Goal: Task Accomplishment & Management: Complete application form

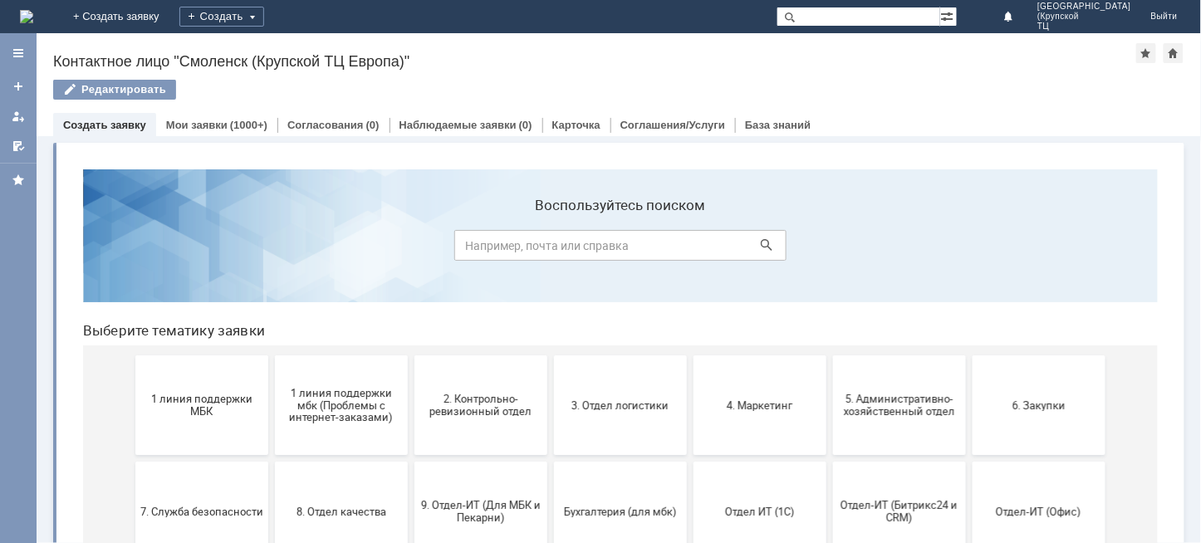
click at [120, 128] on link "Создать заявку" at bounding box center [104, 125] width 83 height 12
click at [122, 122] on link "Создать заявку" at bounding box center [104, 125] width 83 height 12
click at [264, 20] on div "Создать" at bounding box center [221, 17] width 85 height 20
click at [309, 51] on link "Заявка" at bounding box center [246, 50] width 126 height 20
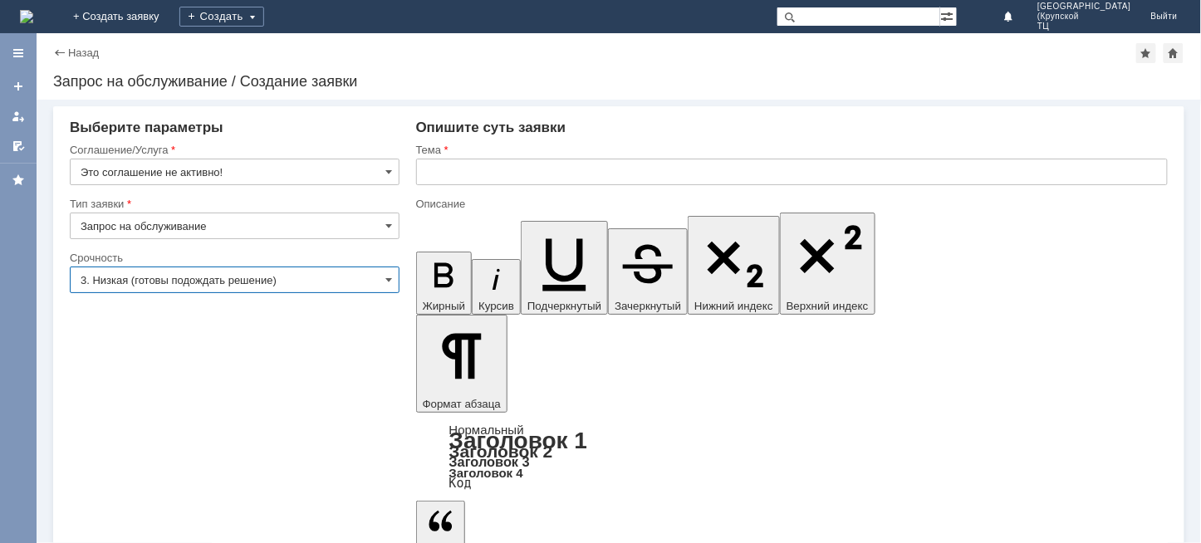
click at [223, 282] on input "3. Низкая (готовы подождать решение)" at bounding box center [235, 280] width 330 height 27
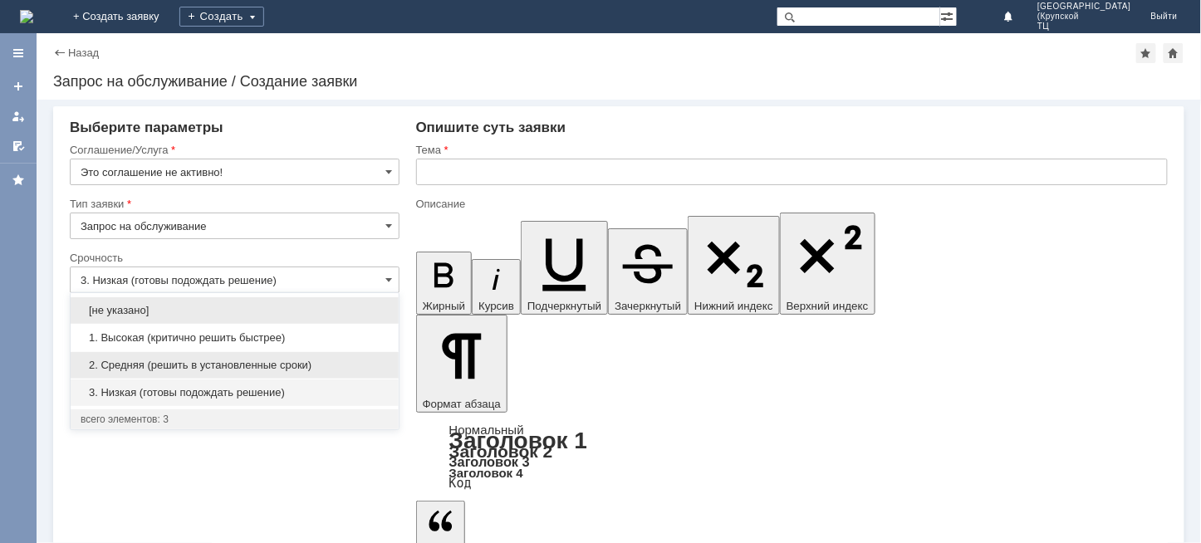
click at [200, 361] on span "2. Средняя (решить в установленные сроки)" at bounding box center [235, 365] width 308 height 13
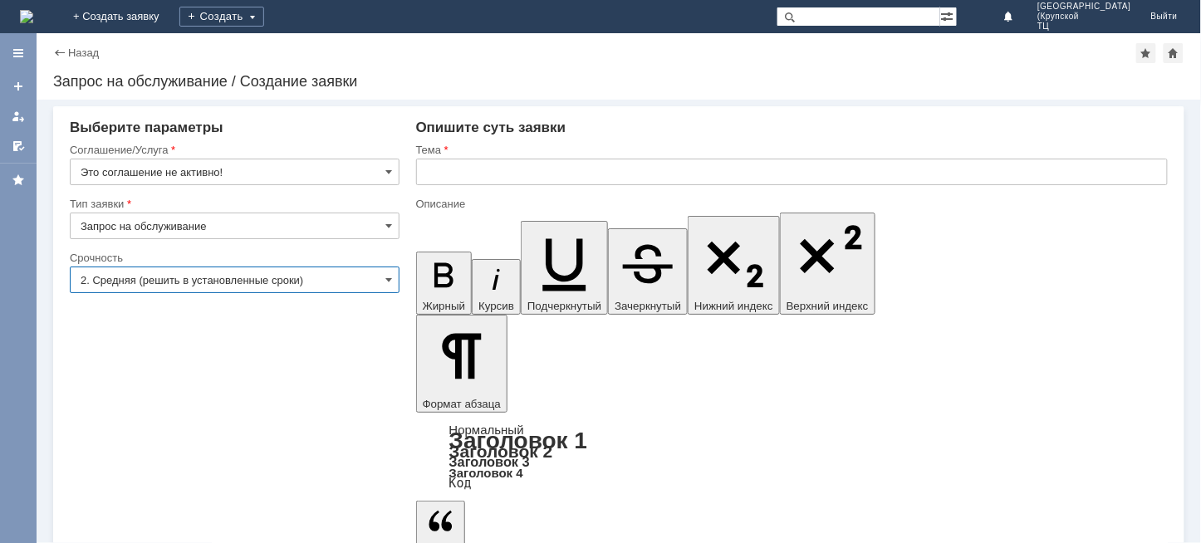
type input "2. Средняя (решить в установленные сроки)"
click at [226, 220] on input "Запрос на обслуживание" at bounding box center [235, 226] width 330 height 27
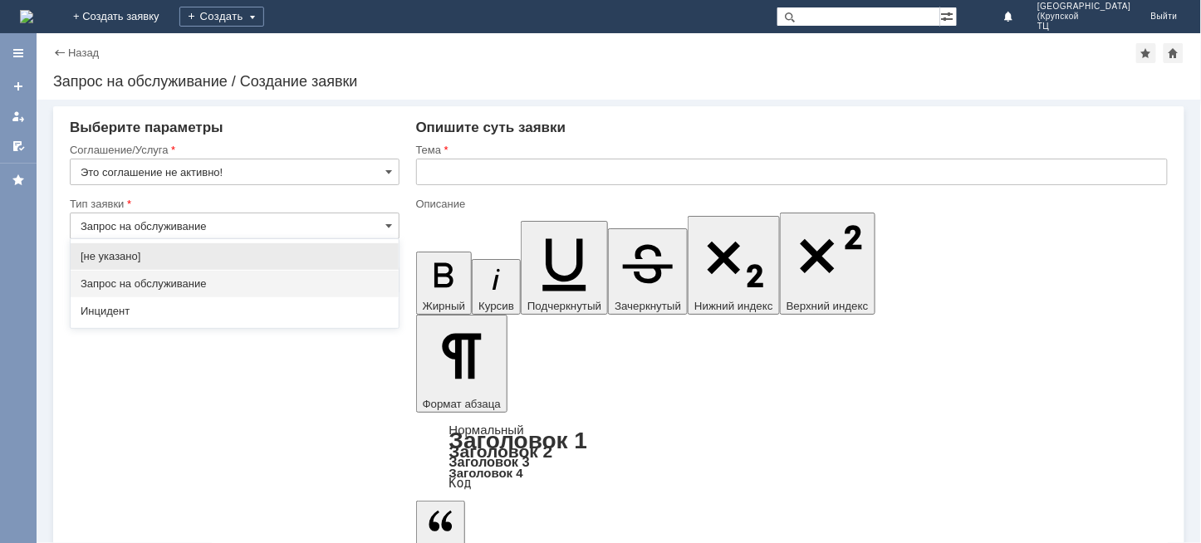
click at [229, 283] on span "Запрос на обслуживание" at bounding box center [235, 284] width 308 height 13
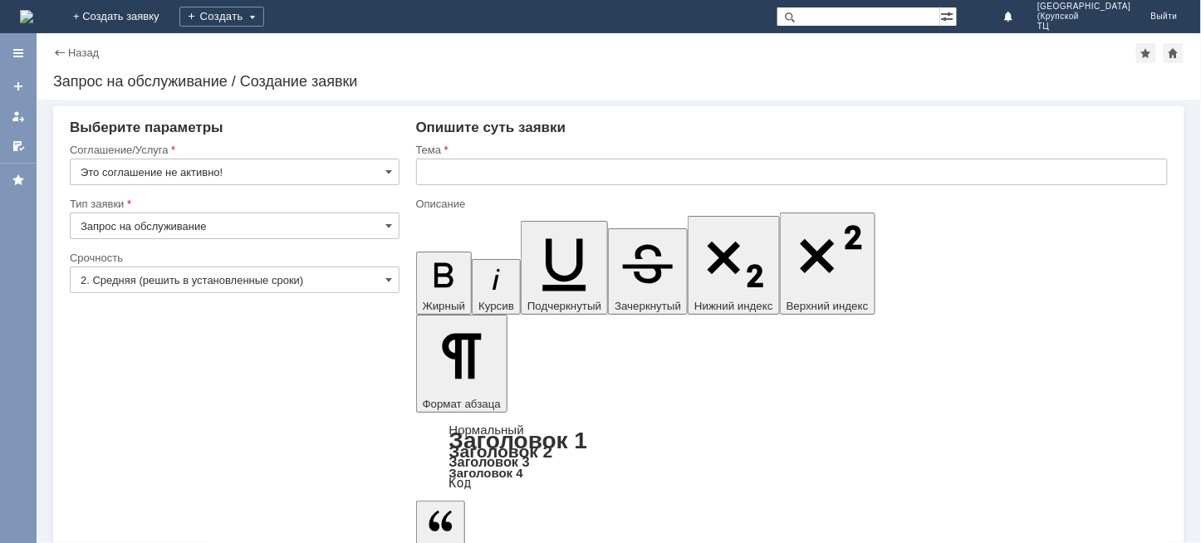
type input "Запрос на обслуживание"
click at [479, 183] on input "text" at bounding box center [792, 172] width 752 height 27
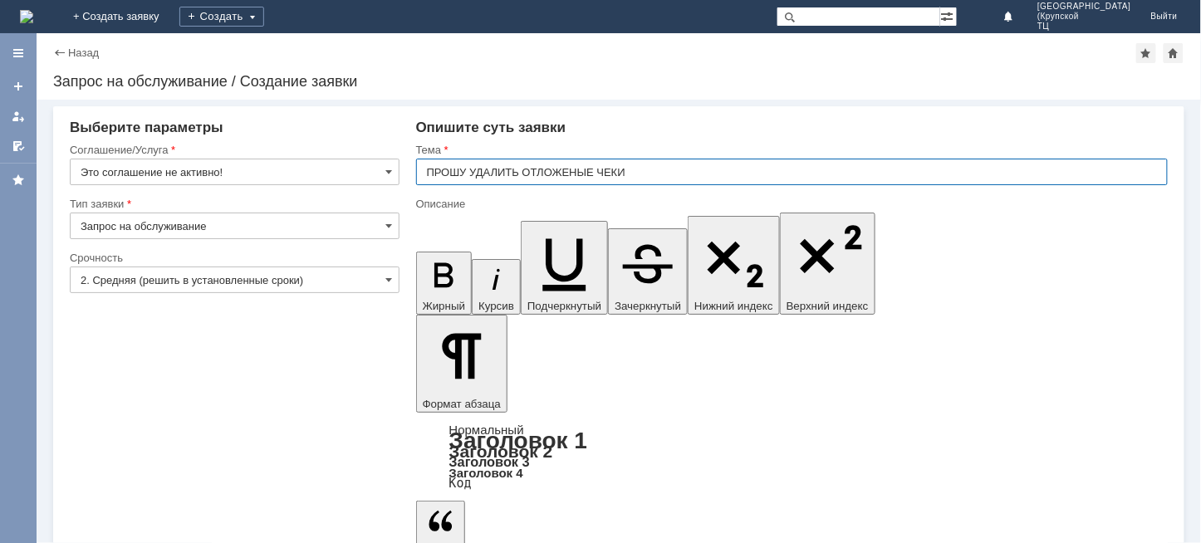
click at [574, 169] on input "ПРОШУ УДАЛИТЬ ОТЛОЖЕНЫЕ ЧЕКИ" at bounding box center [792, 172] width 752 height 27
type input "ПРОШУ УДАЛИТЬ ОТЛОЖЕННЫЕ ЧЕКИ"
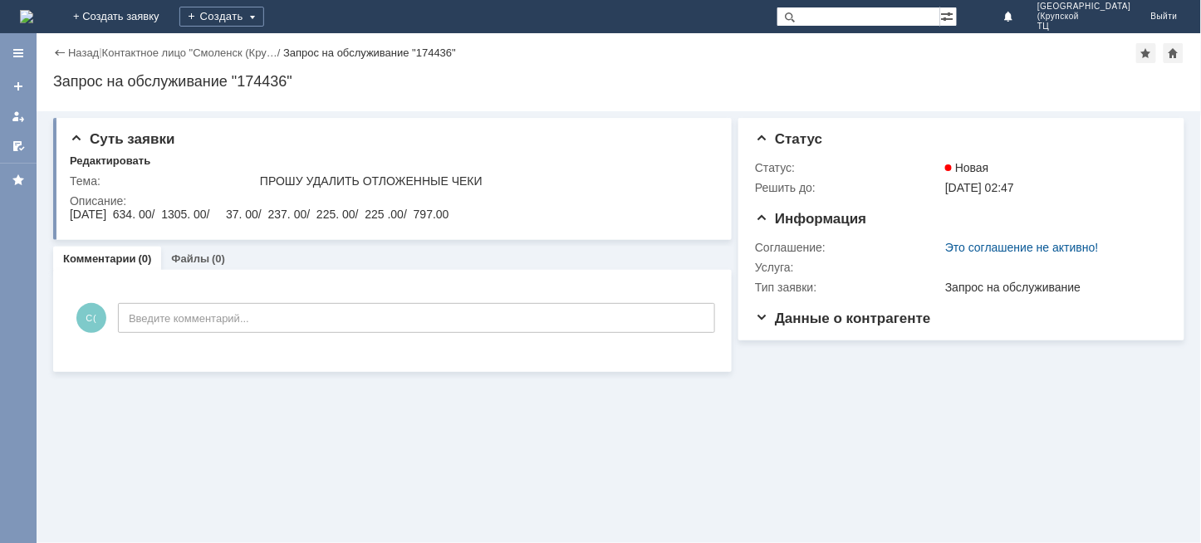
click at [61, 47] on div "Назад" at bounding box center [76, 53] width 46 height 12
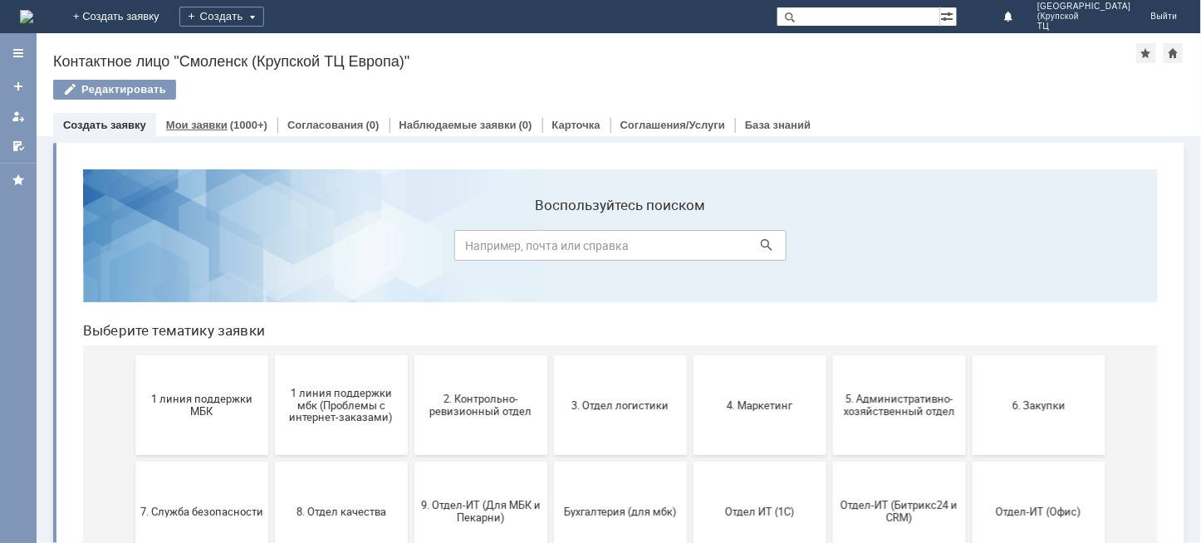
click at [189, 120] on link "Мои заявки" at bounding box center [196, 125] width 61 height 12
